Goal: Task Accomplishment & Management: Use online tool/utility

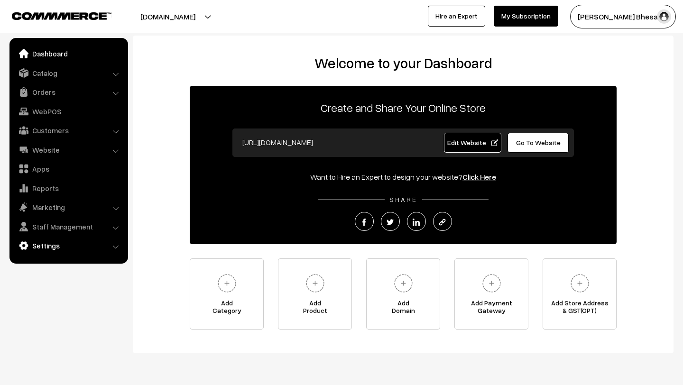
click at [42, 242] on link "Settings" at bounding box center [68, 245] width 113 height 17
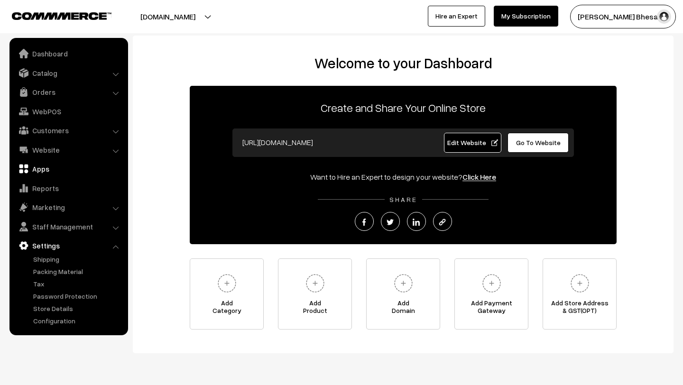
click at [33, 169] on link "Apps" at bounding box center [68, 168] width 113 height 17
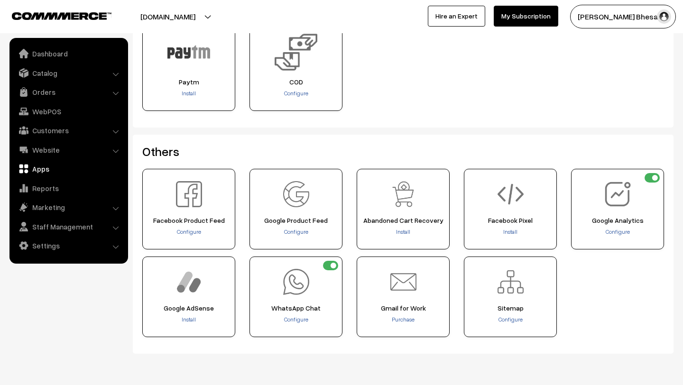
scroll to position [359, 0]
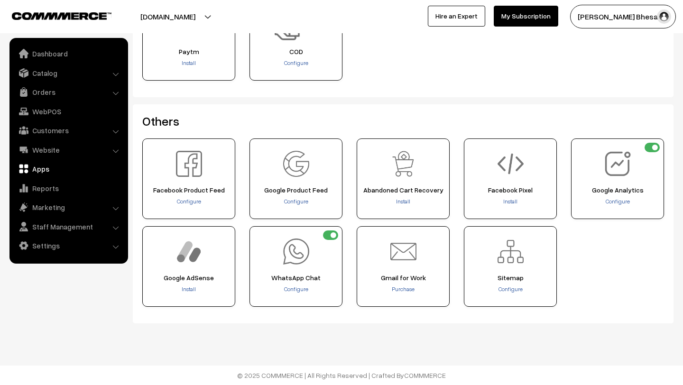
click at [333, 235] on input "checkbox" at bounding box center [330, 235] width 15 height 9
checkbox input "false"
click at [504, 203] on span "Install" at bounding box center [510, 201] width 14 height 7
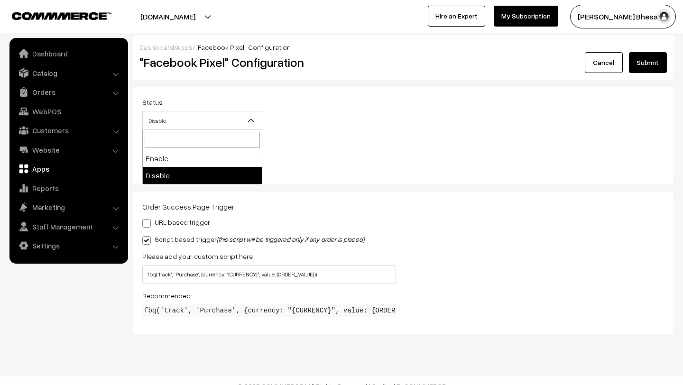
click at [203, 117] on span "Disable" at bounding box center [202, 120] width 119 height 17
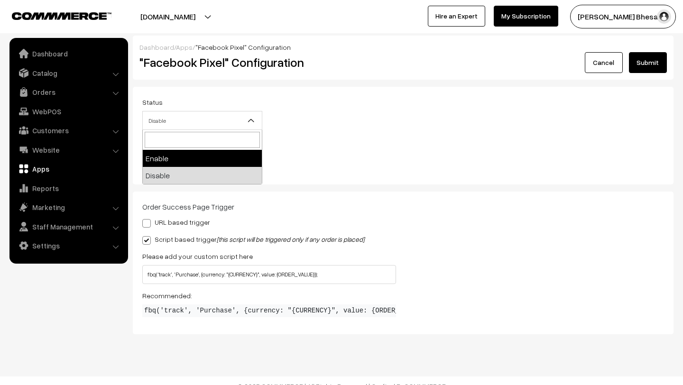
select select "1"
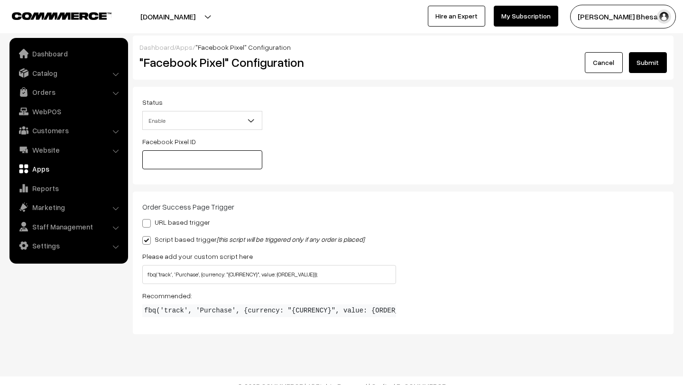
click at [201, 163] on input "text" at bounding box center [202, 159] width 120 height 19
drag, startPoint x: 140, startPoint y: 62, endPoint x: 227, endPoint y: 65, distance: 86.9
click at [227, 65] on h2 ""Facebook Pixel" Configuration" at bounding box center [313, 62] width 347 height 15
copy h2 ""Facebook Pixel""
click at [160, 162] on input "text" at bounding box center [202, 159] width 120 height 19
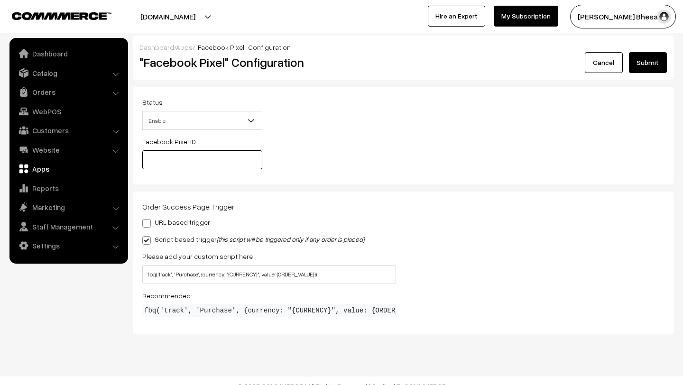
paste input "969336621405314"
type input "969336621405314"
click at [651, 65] on button "Submit" at bounding box center [648, 62] width 38 height 21
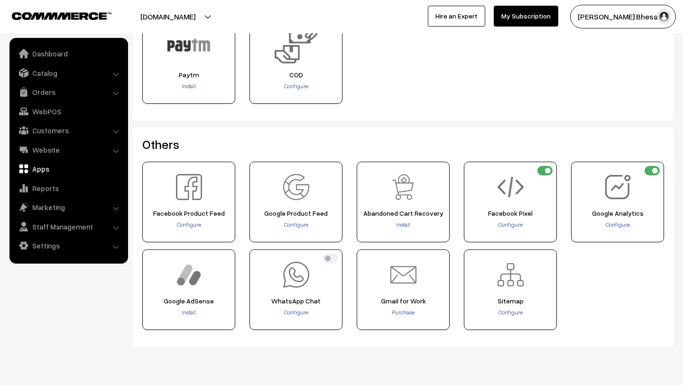
scroll to position [359, 0]
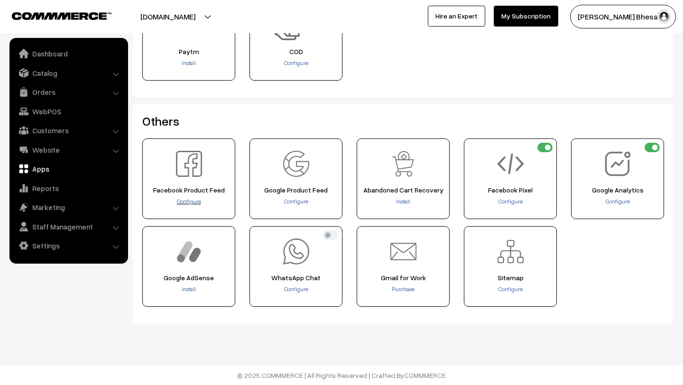
click at [193, 202] on span "Configure" at bounding box center [189, 201] width 24 height 7
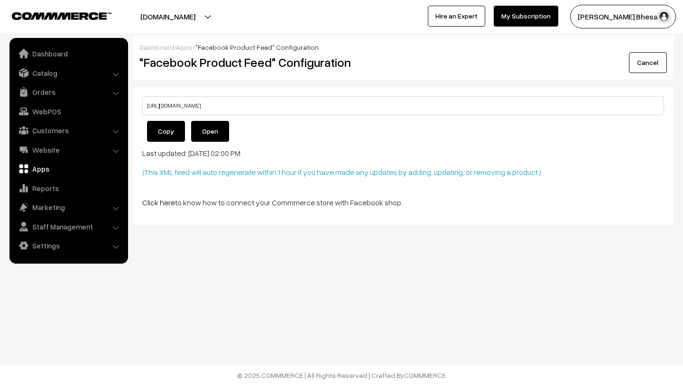
click at [214, 130] on link "Open" at bounding box center [210, 131] width 38 height 21
click at [647, 67] on link "Cancel" at bounding box center [648, 62] width 38 height 21
